Goal: Information Seeking & Learning: Understand process/instructions

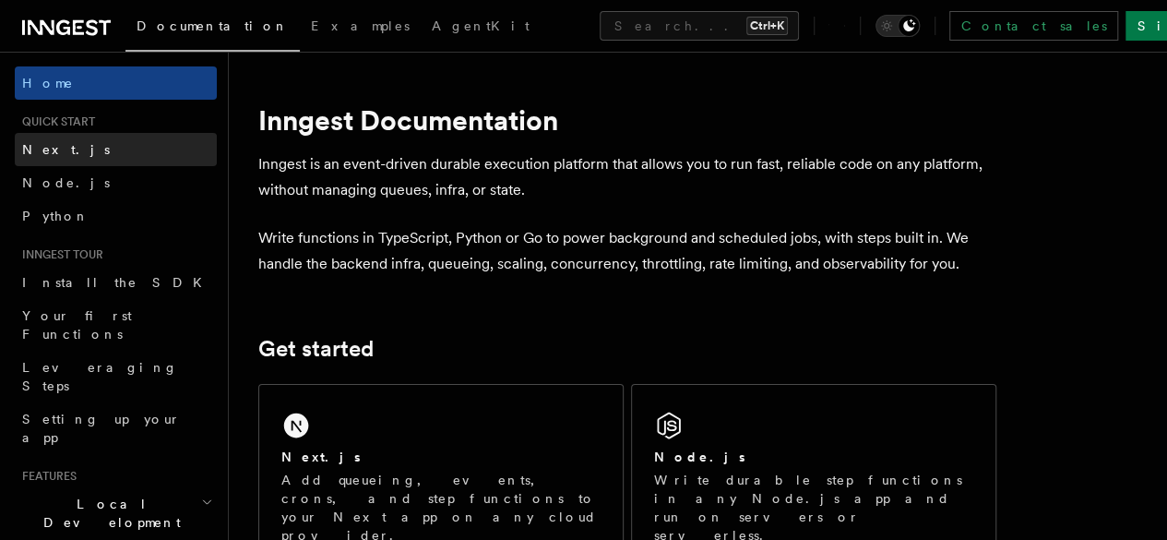
click at [100, 145] on link "Next.js" at bounding box center [116, 149] width 202 height 33
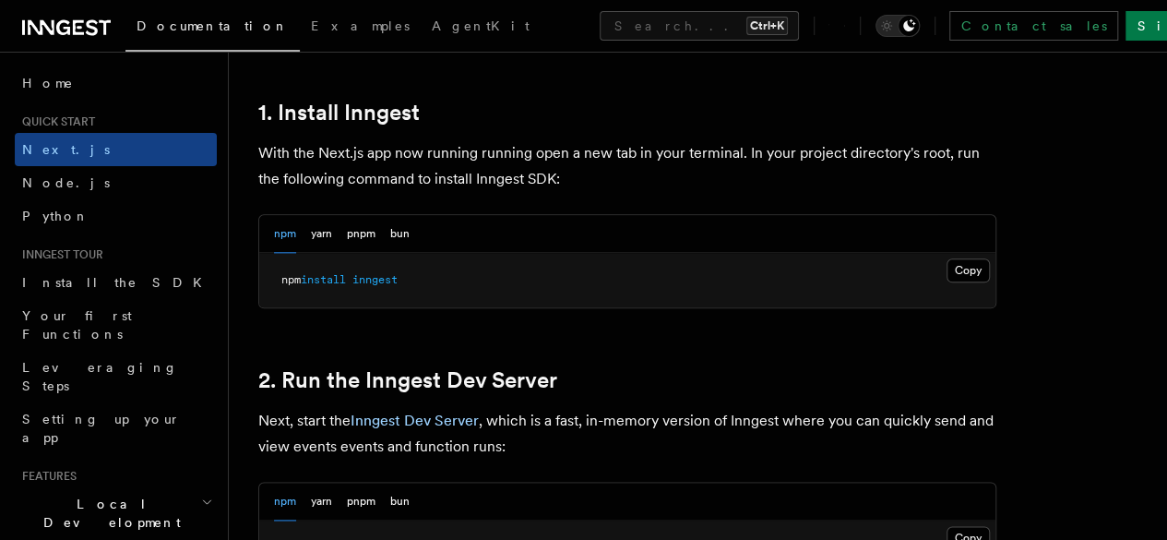
scroll to position [1015, 0]
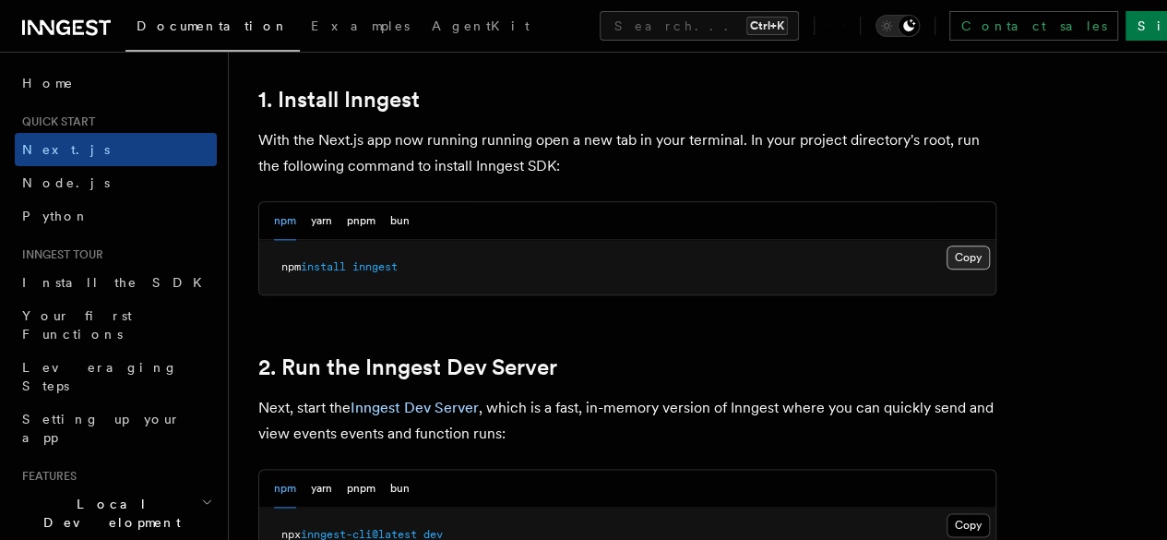
click at [946, 269] on button "Copy Copied" at bounding box center [967, 257] width 43 height 24
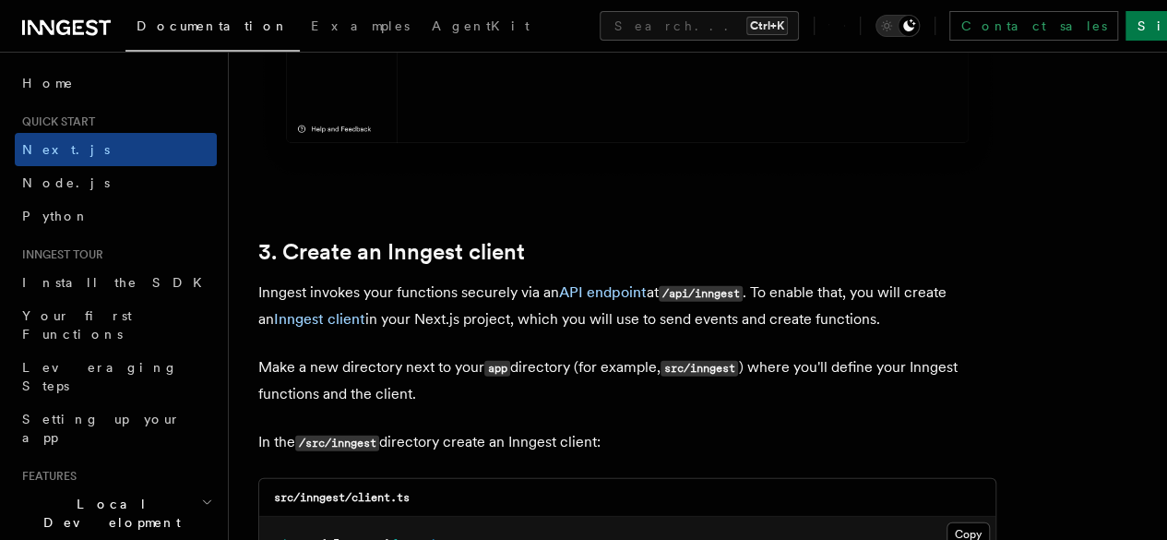
scroll to position [2122, 0]
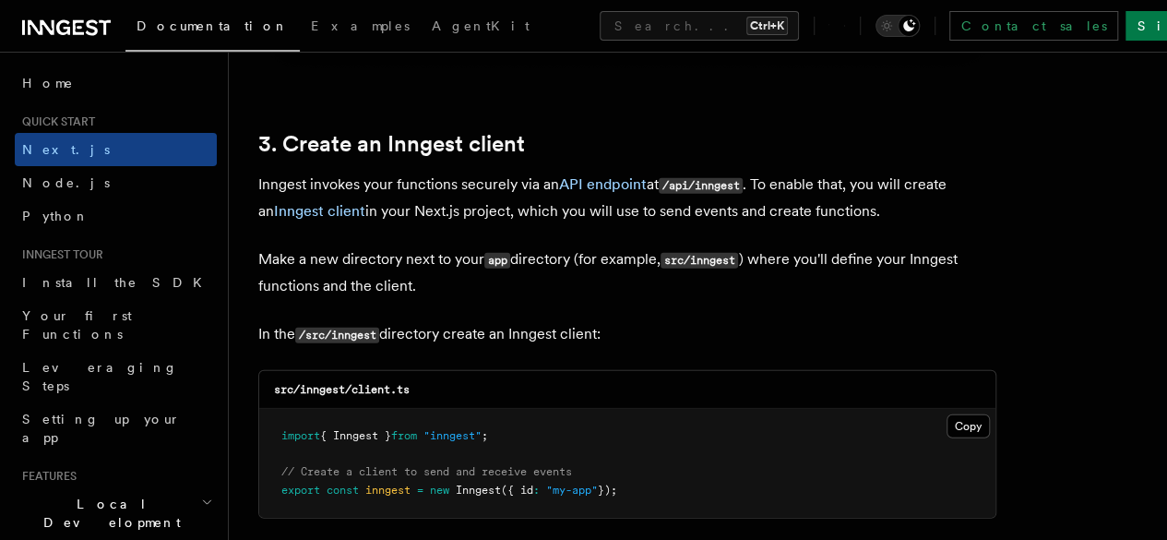
click at [354, 327] on code "/src/inngest" at bounding box center [337, 335] width 84 height 16
copy p "inngest"
click at [323, 383] on code "src/inngest/client.ts" at bounding box center [342, 389] width 136 height 13
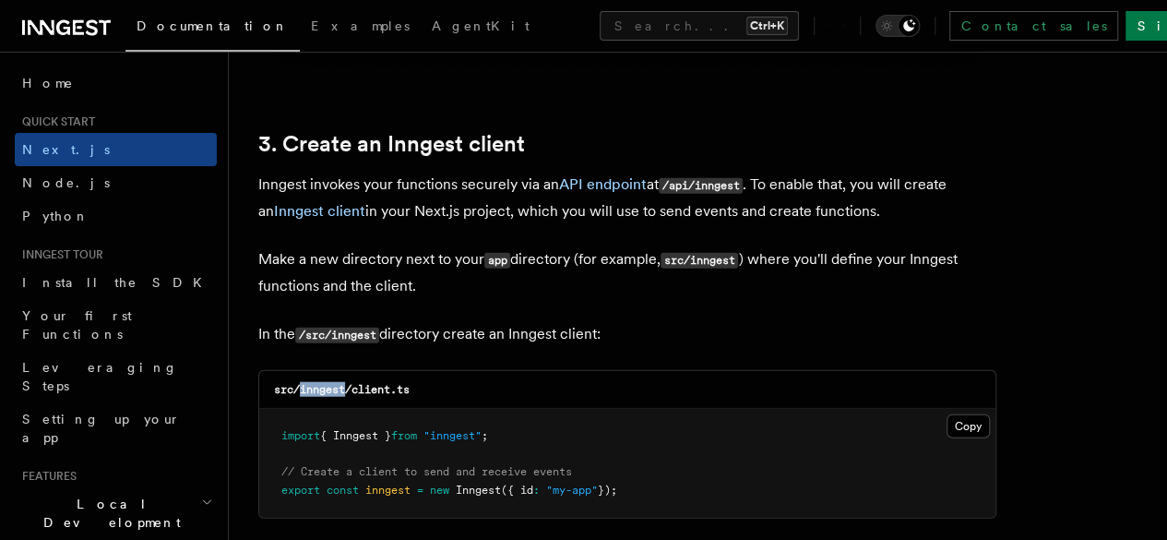
copy code "inngest"
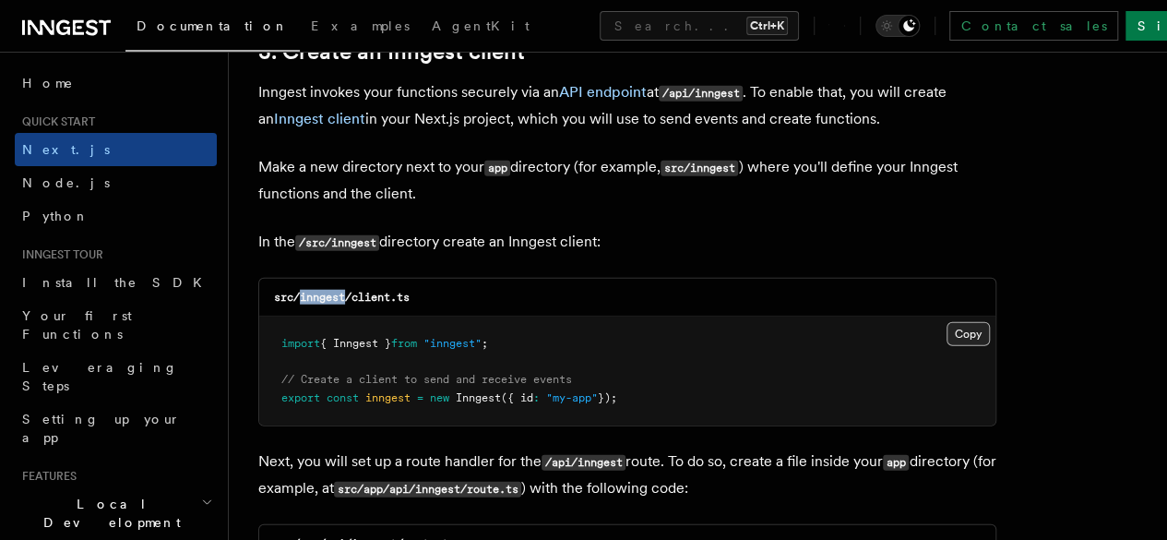
click at [946, 324] on button "Copy Copied" at bounding box center [967, 334] width 43 height 24
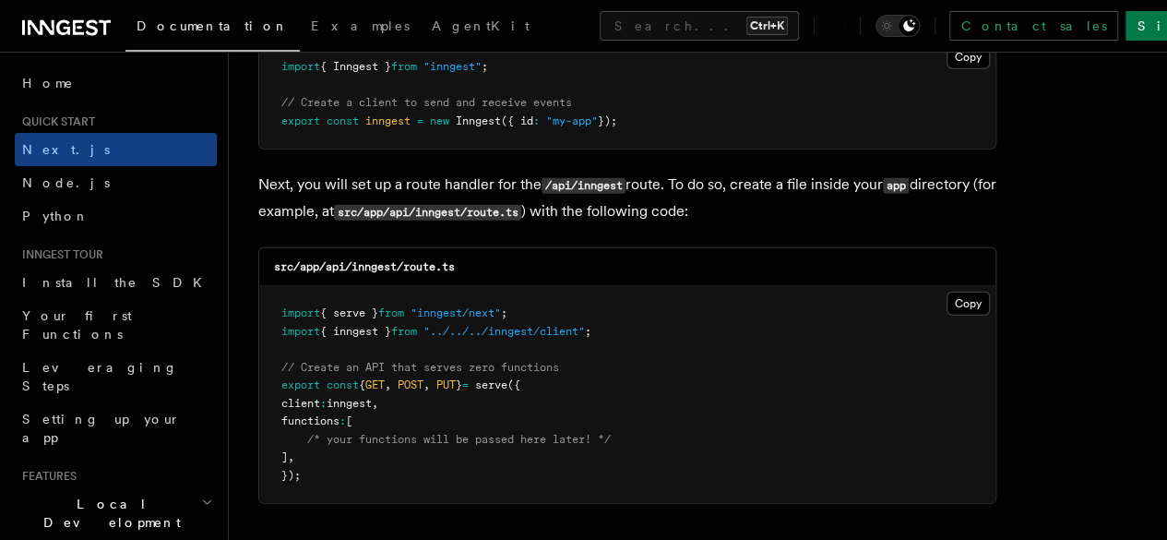
click at [374, 260] on code "src/app/api/inngest/route.ts" at bounding box center [364, 266] width 181 height 13
copy code "inngest"
click at [419, 260] on code "src/app/api/inngest/route.ts" at bounding box center [364, 266] width 181 height 13
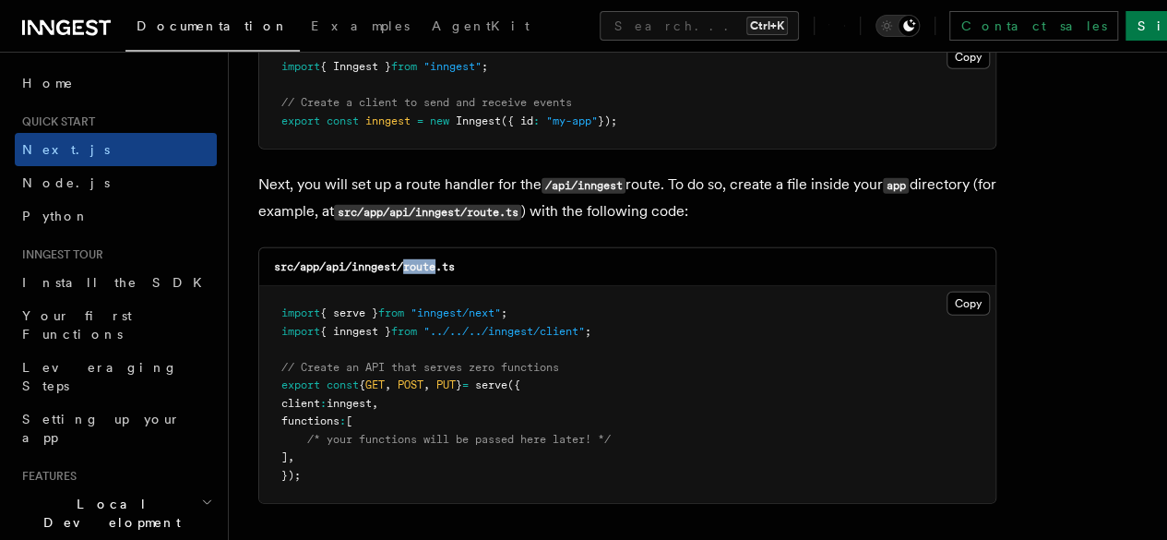
copy code "route"
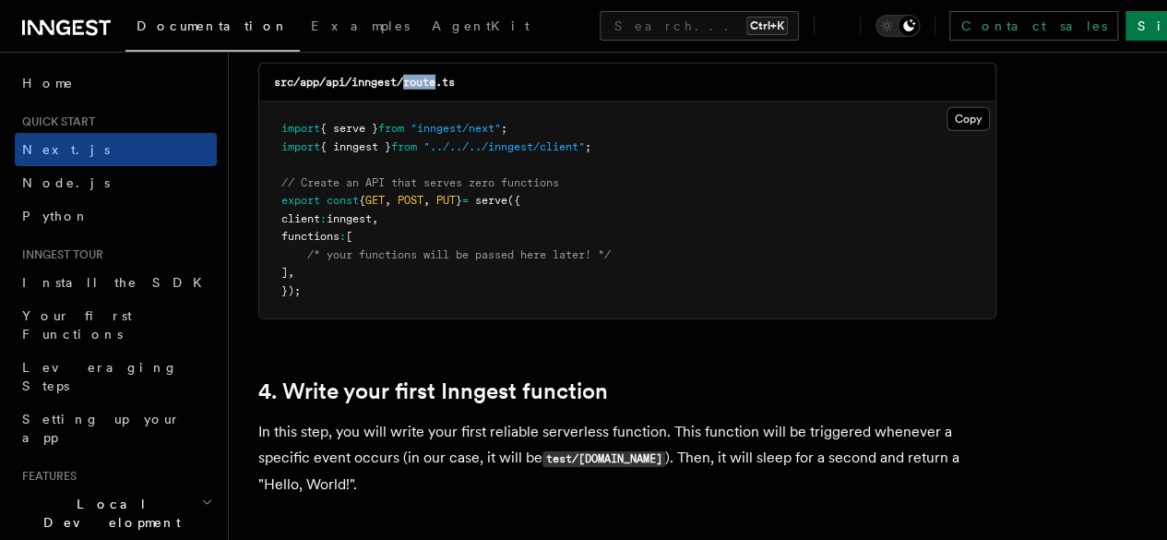
scroll to position [2583, 0]
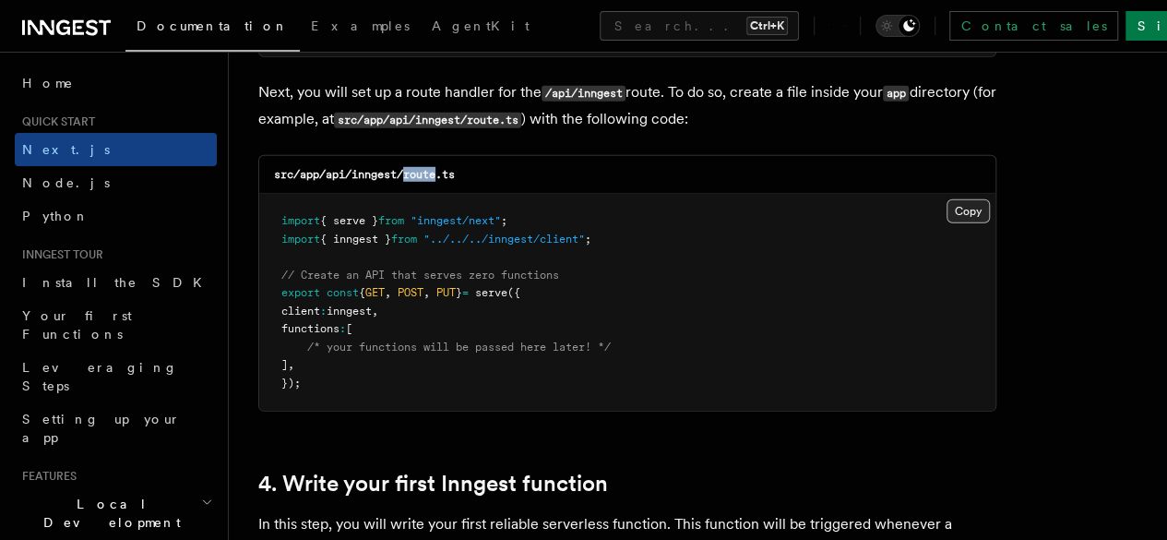
click at [946, 199] on button "Copy Copied" at bounding box center [967, 211] width 43 height 24
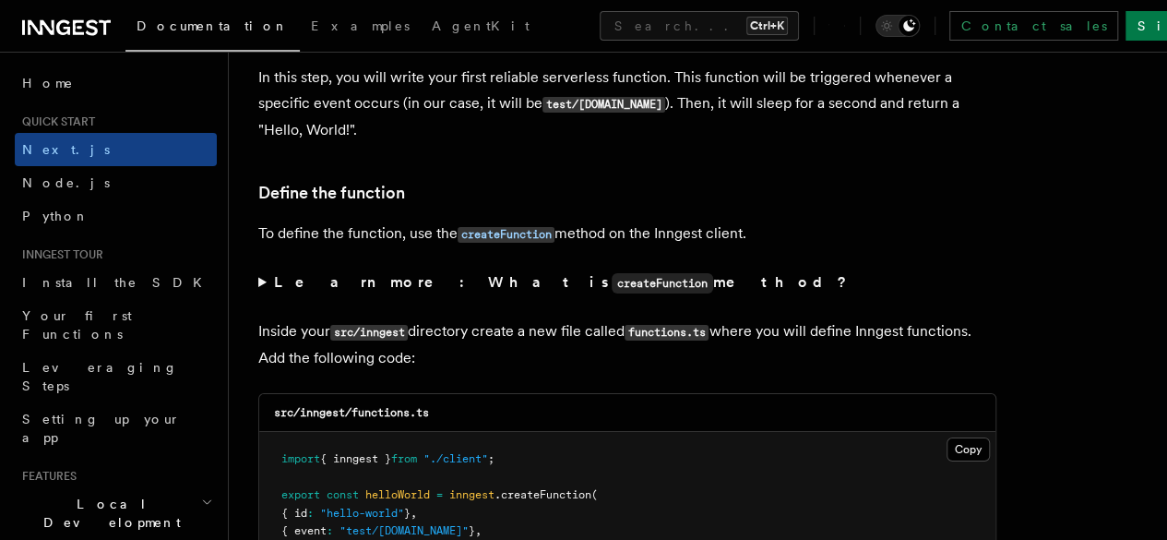
scroll to position [3136, 0]
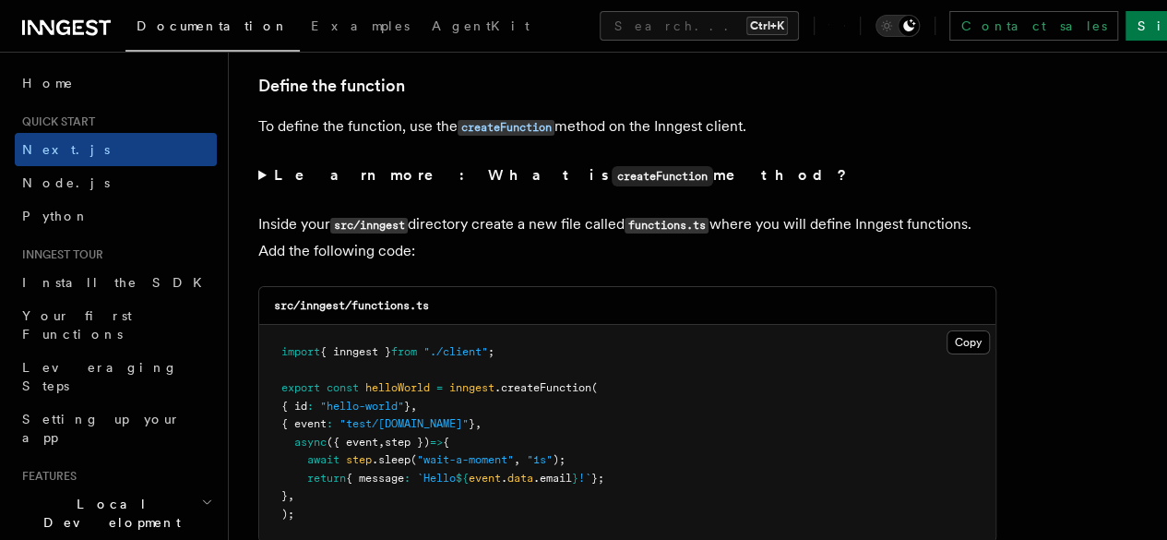
click at [384, 299] on code "src/inngest/functions.ts" at bounding box center [351, 305] width 155 height 13
copy code "functions"
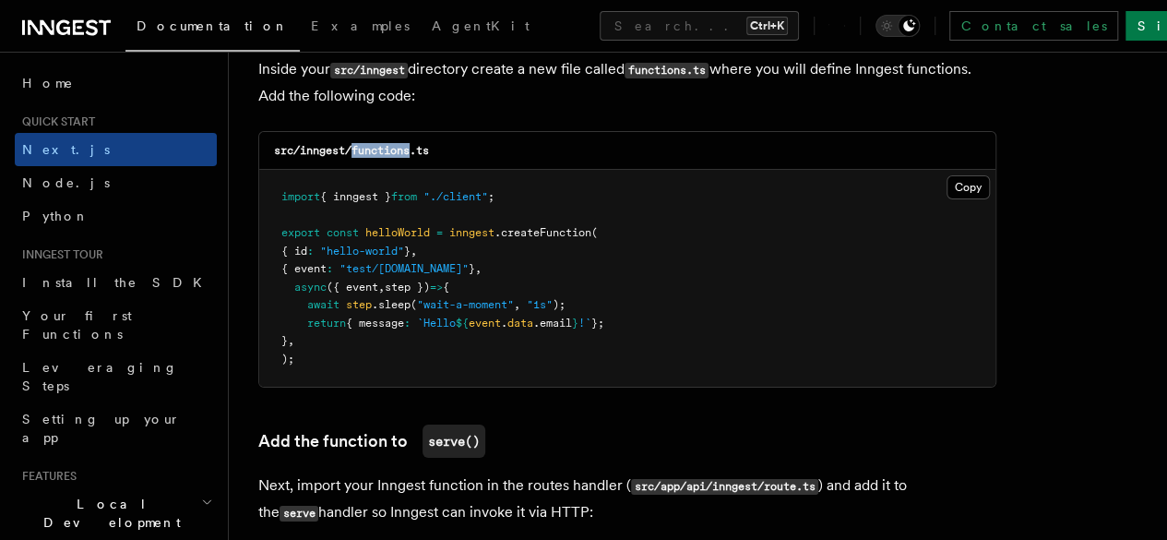
scroll to position [3321, 0]
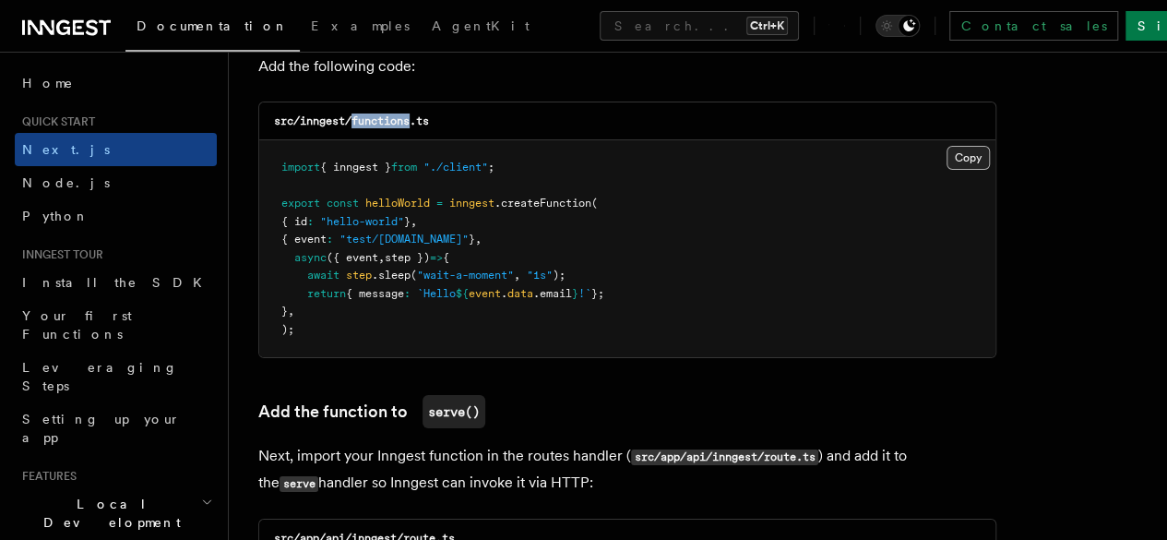
click at [946, 146] on button "Copy Copied" at bounding box center [967, 158] width 43 height 24
